Goal: Task Accomplishment & Management: Use online tool/utility

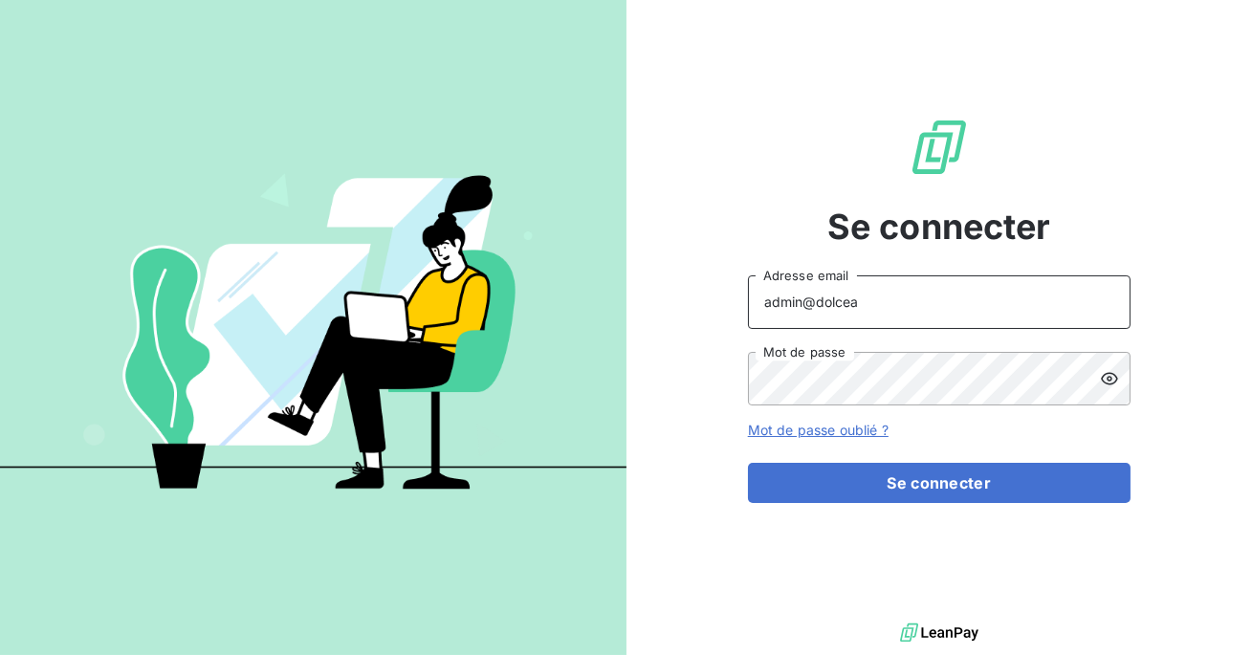
click at [925, 309] on input "admin@dolcea" at bounding box center [939, 302] width 383 height 54
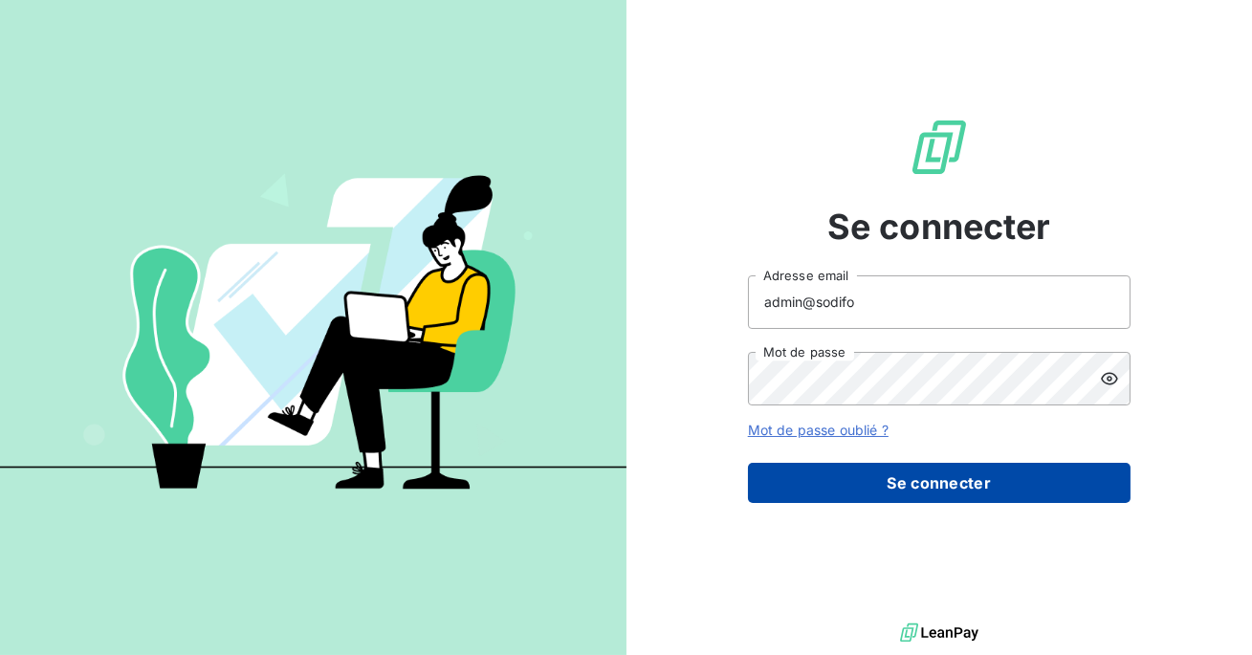
type input "admin@sodifo"
click at [912, 471] on button "Se connecter" at bounding box center [939, 483] width 383 height 40
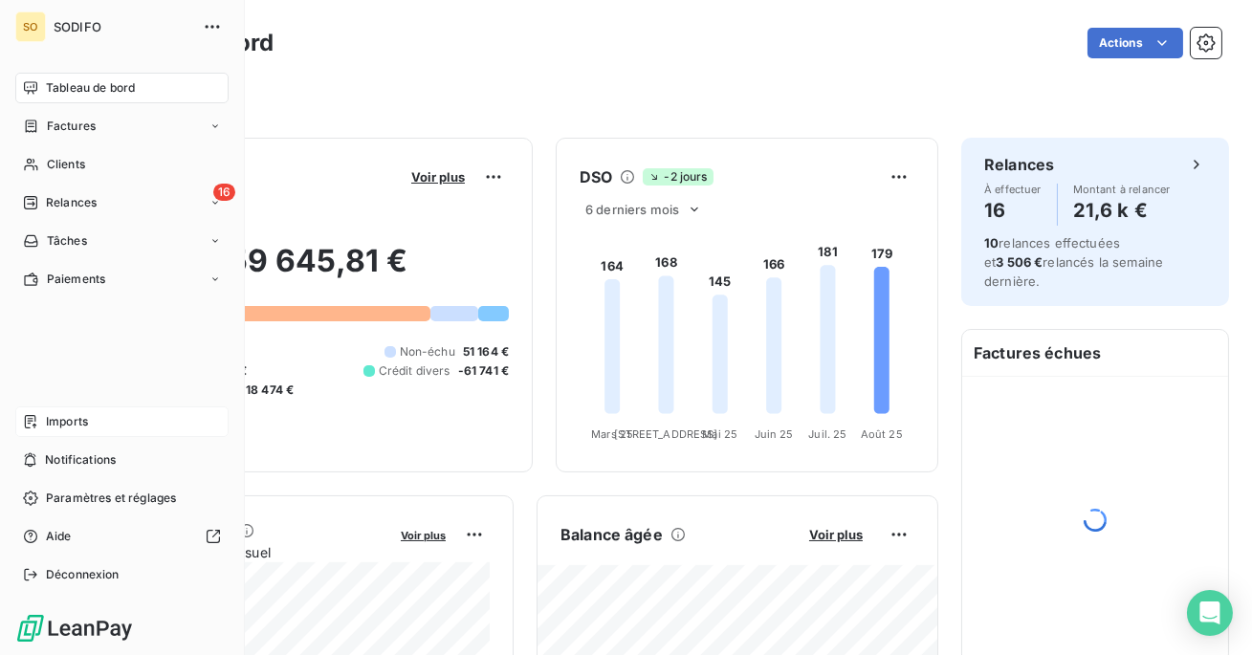
click at [71, 435] on div "Imports" at bounding box center [121, 421] width 213 height 31
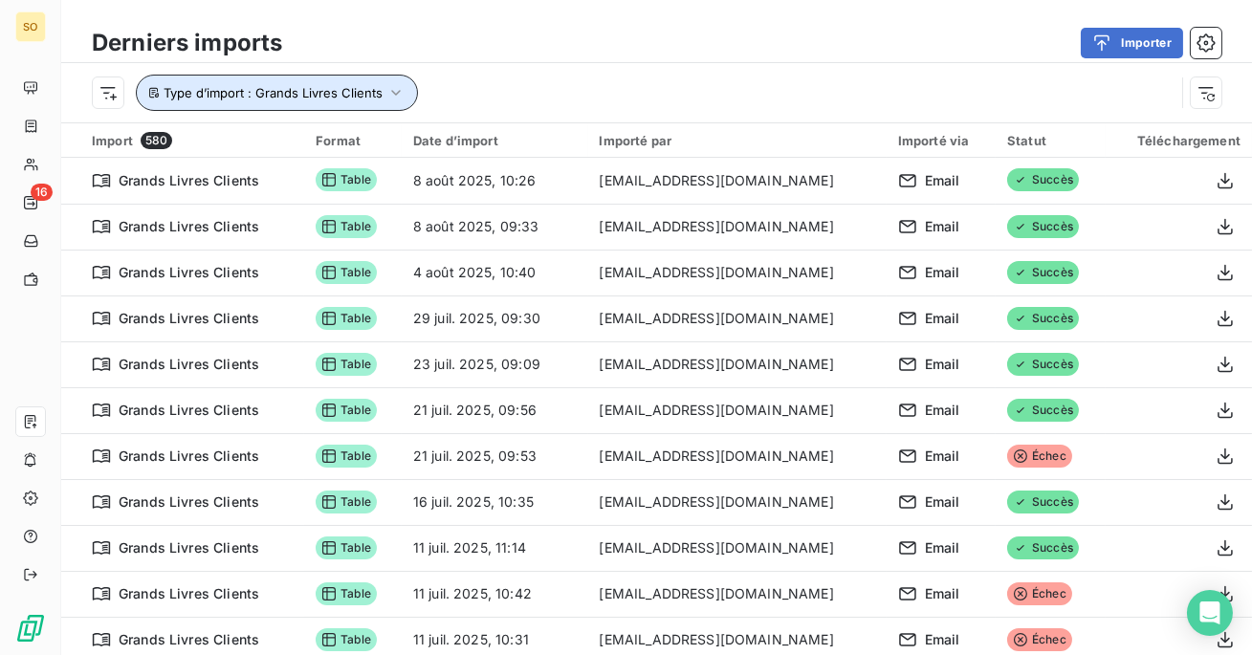
click at [317, 94] on span "Type d’import : Grands Livres Clients" at bounding box center [273, 92] width 219 height 15
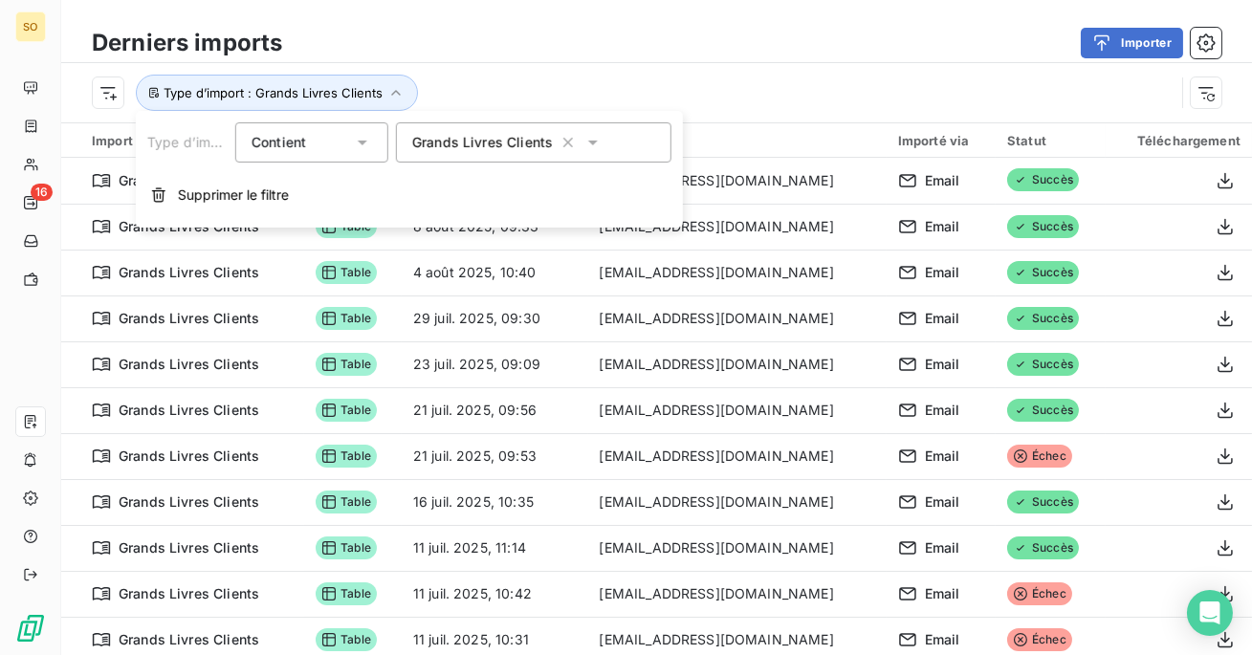
click at [492, 137] on span "Grands Livres Clients" at bounding box center [482, 142] width 141 height 19
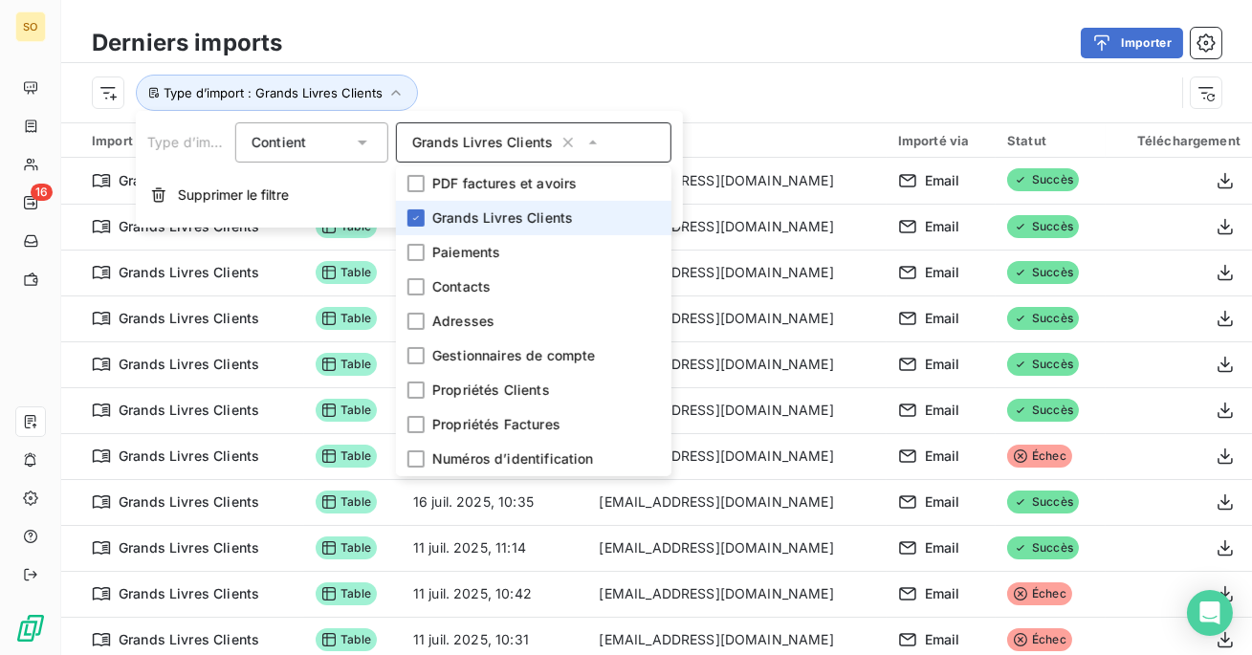
click at [412, 208] on li "Grands Livres Clients" at bounding box center [533, 218] width 275 height 34
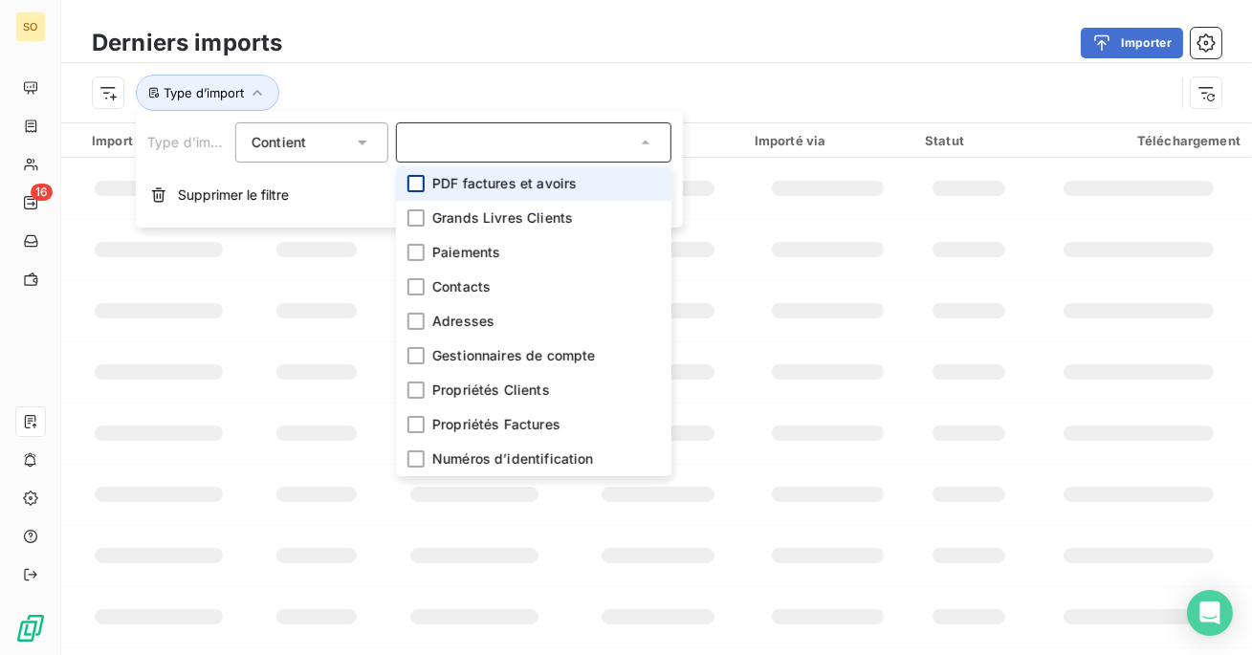
click at [412, 177] on div at bounding box center [415, 183] width 17 height 17
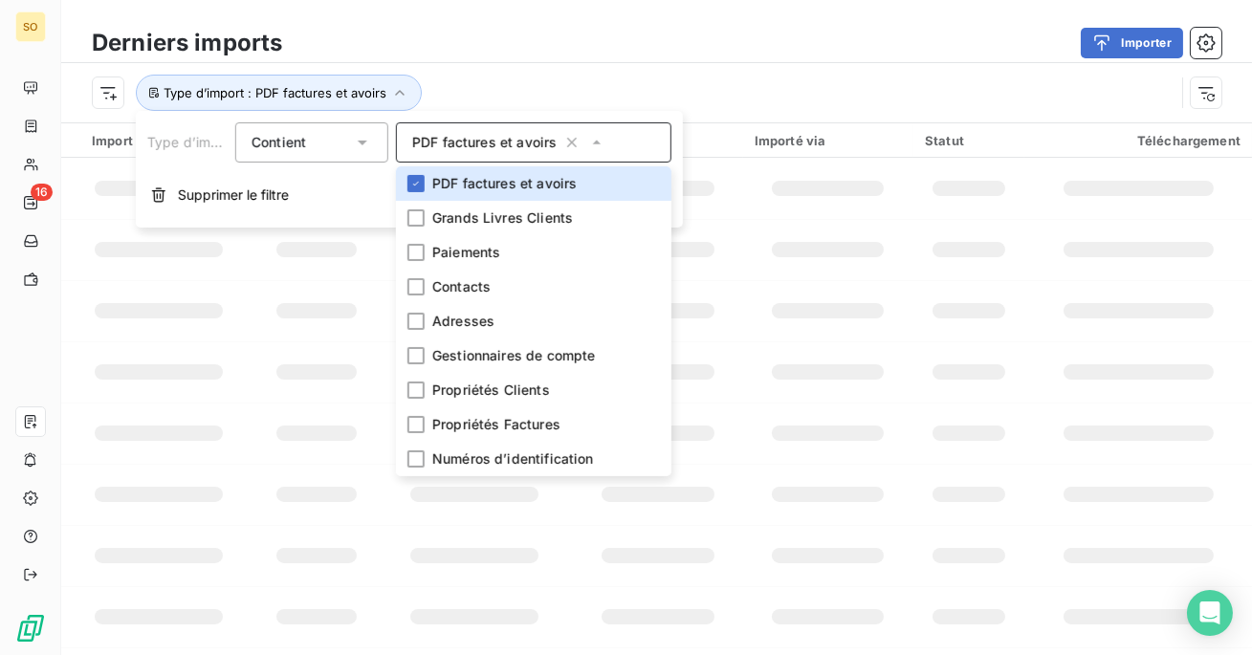
click at [456, 88] on div "Type d’import : PDF factures et avoirs" at bounding box center [633, 93] width 1083 height 36
